Goal: Information Seeking & Learning: Learn about a topic

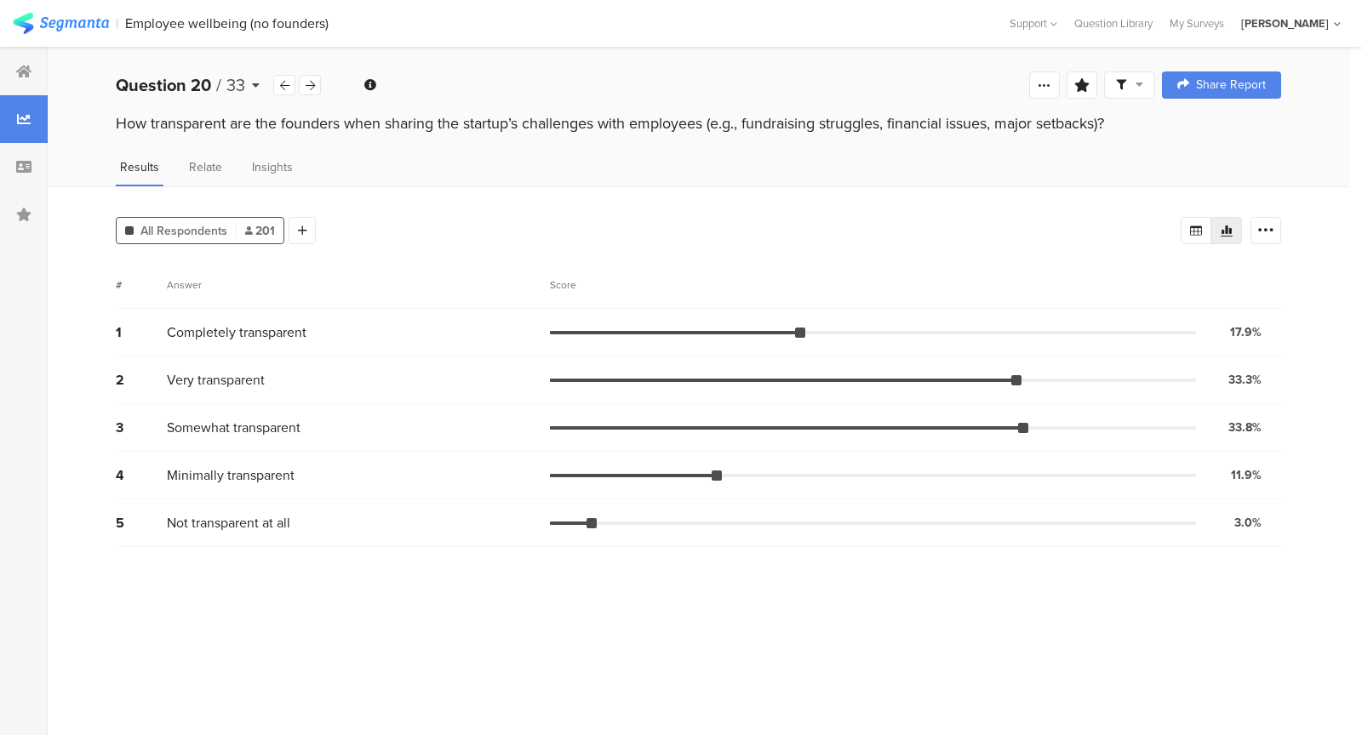
click at [246, 88] on div "Question 20 / 33" at bounding box center [194, 85] width 157 height 26
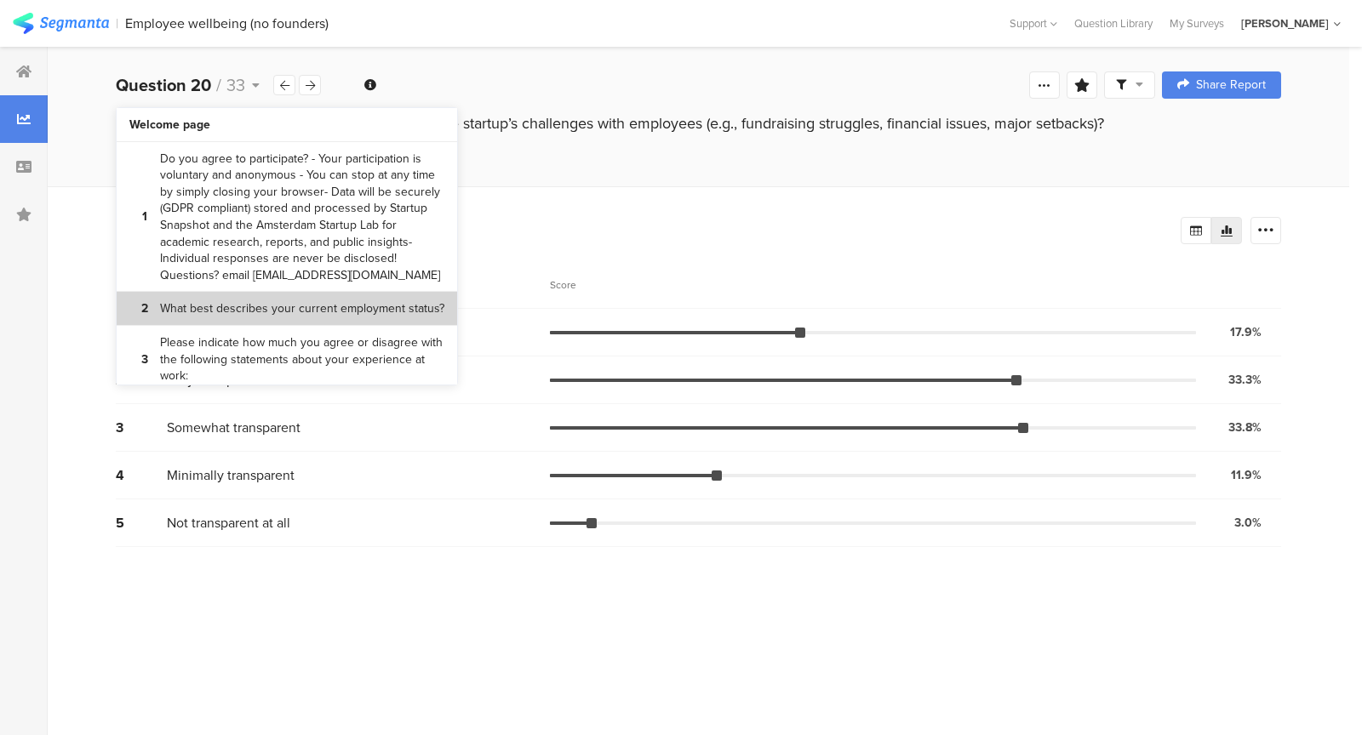
click at [259, 322] on section "2 What best describes your current employment status?" at bounding box center [287, 309] width 341 height 34
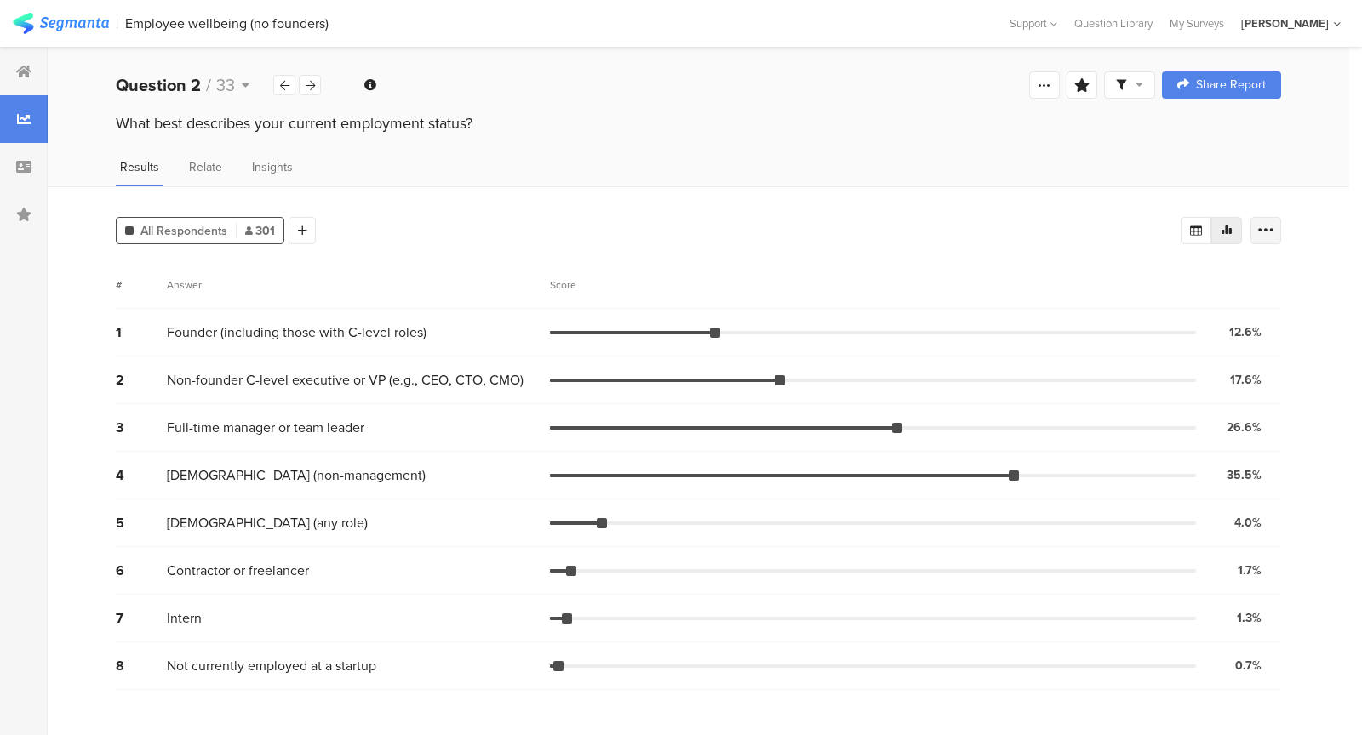
click at [1275, 229] on div at bounding box center [1265, 230] width 31 height 27
click at [1254, 348] on span at bounding box center [1255, 351] width 26 height 14
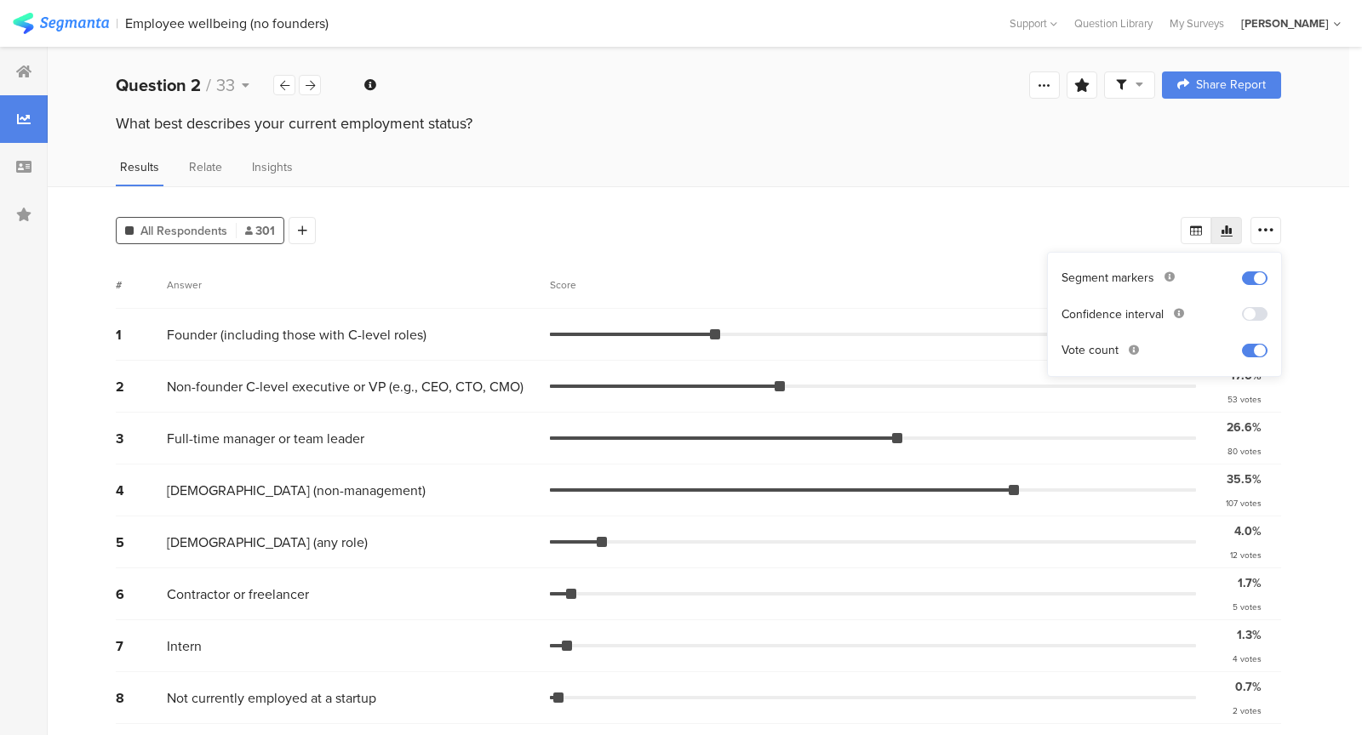
click at [1326, 371] on div "All Respondents 301 Add Segment # Answer Score 1 Founder (including those with …" at bounding box center [699, 461] width 1302 height 551
click at [282, 83] on icon at bounding box center [284, 85] width 9 height 11
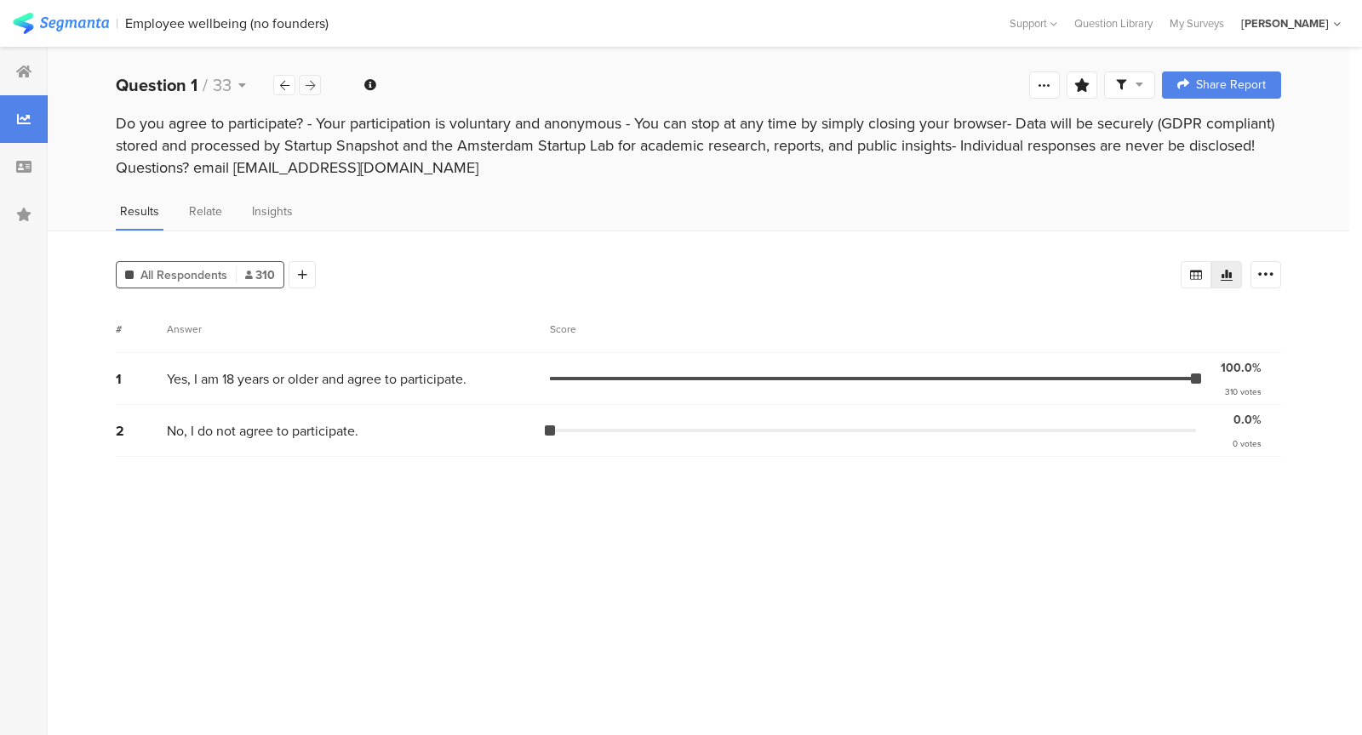
click at [311, 83] on icon at bounding box center [310, 85] width 9 height 11
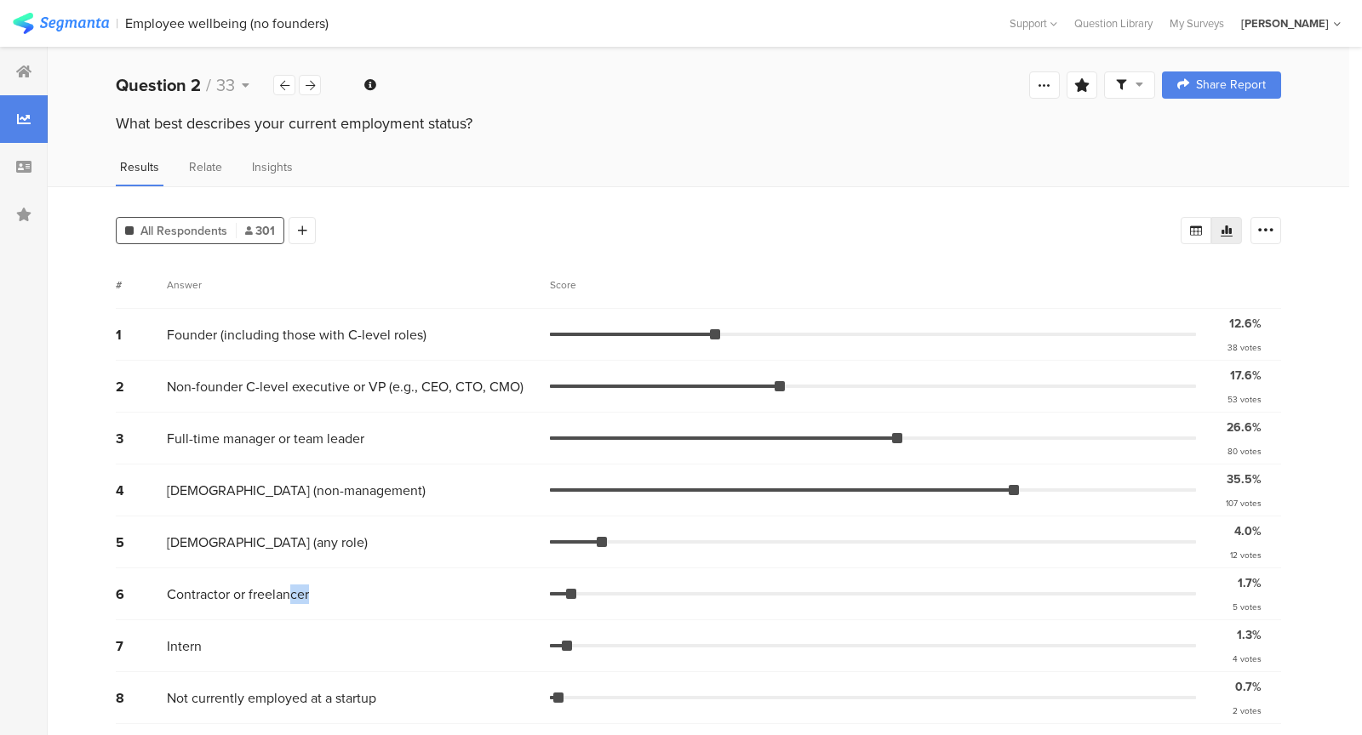
drag, startPoint x: 289, startPoint y: 575, endPoint x: 603, endPoint y: 593, distance: 314.7
click at [603, 594] on div "6 Contractor or freelancer 1.7% 5 votes" at bounding box center [698, 595] width 1165 height 52
